Goal: Check status: Check status

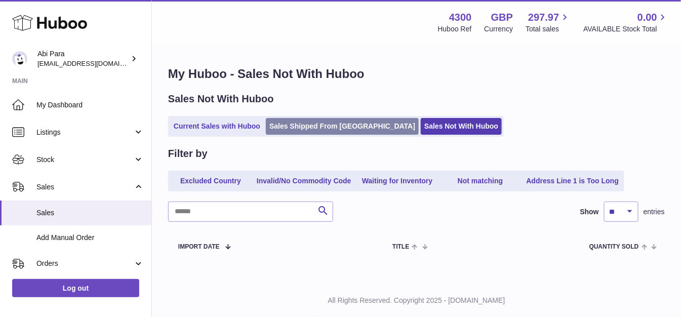
click at [283, 126] on link "Sales Shipped From [GEOGRAPHIC_DATA]" at bounding box center [342, 126] width 153 height 17
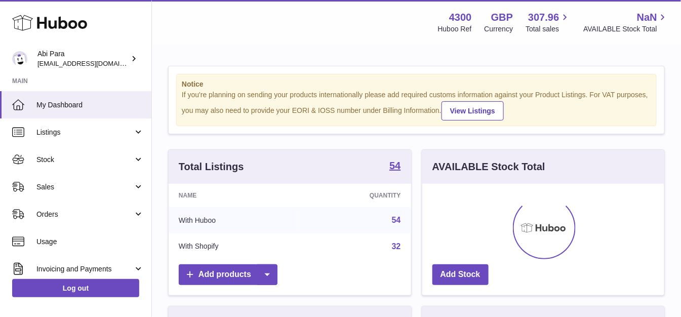
scroll to position [158, 241]
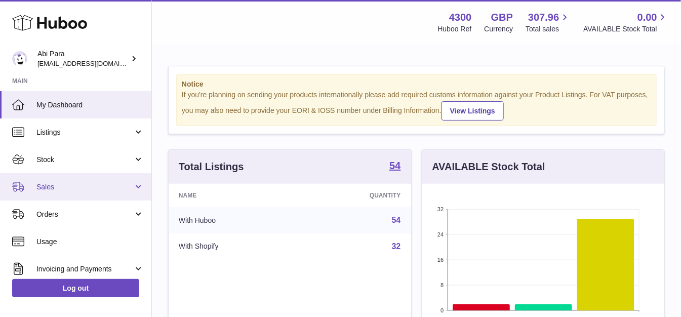
click at [97, 186] on span "Sales" at bounding box center [84, 187] width 97 height 10
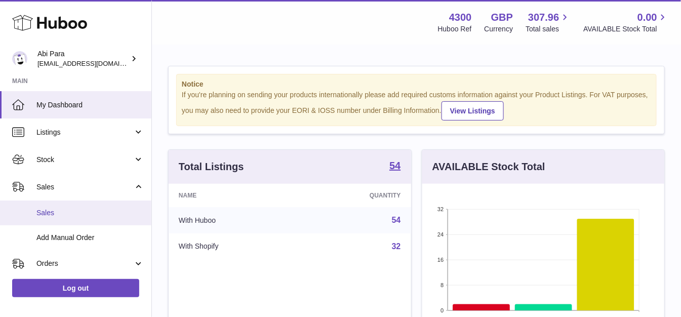
click at [100, 210] on span "Sales" at bounding box center [89, 213] width 107 height 10
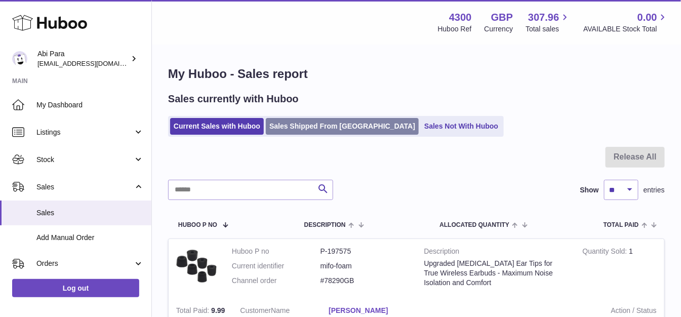
click at [351, 133] on link "Sales Shipped From [GEOGRAPHIC_DATA]" at bounding box center [342, 126] width 153 height 17
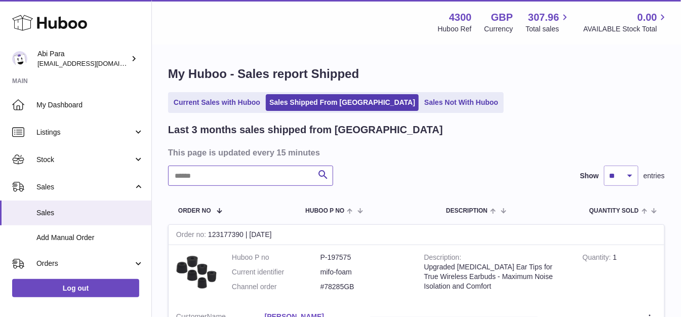
click at [266, 180] on input "text" at bounding box center [250, 175] width 165 height 20
paste input "**********"
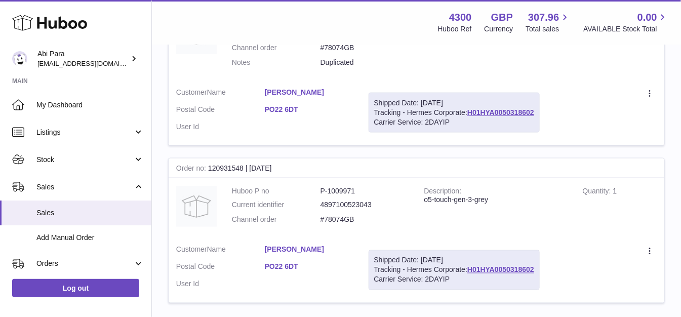
scroll to position [433, 0]
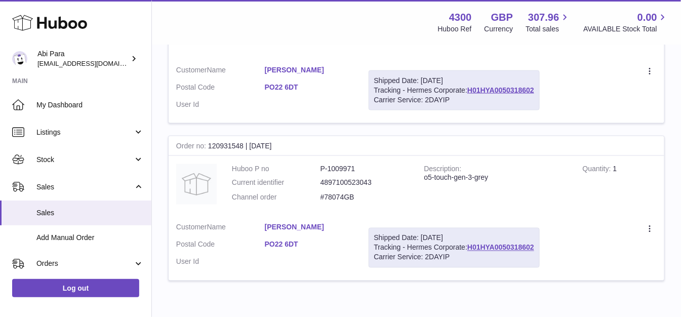
type input "**********"
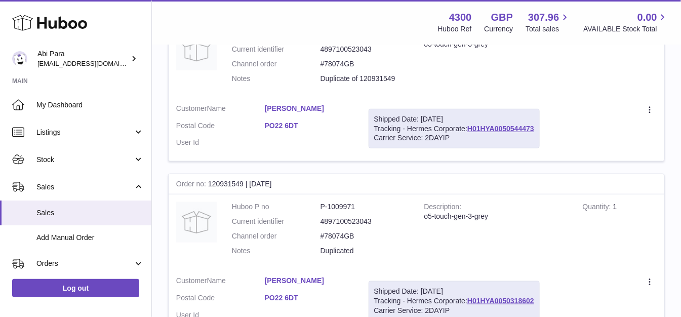
scroll to position [208, 0]
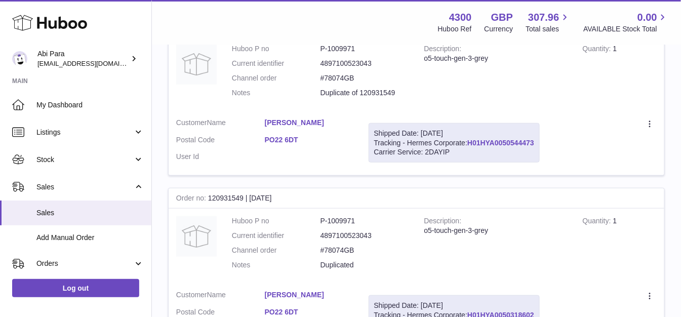
click at [482, 139] on link "H01HYA0050544473" at bounding box center [500, 143] width 67 height 8
